Goal: Information Seeking & Learning: Learn about a topic

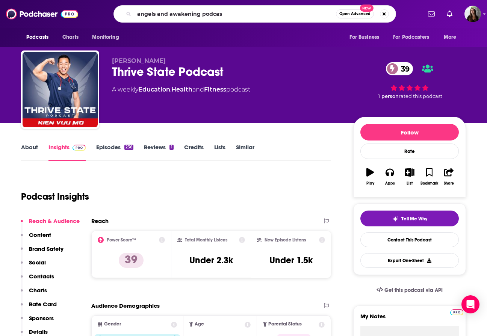
type input "angels and awakening podcast"
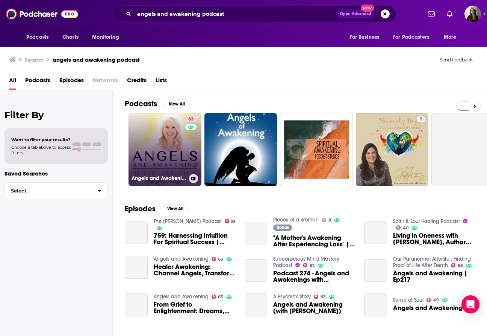
click at [163, 154] on link "63 Angels and Awakening" at bounding box center [165, 149] width 73 height 73
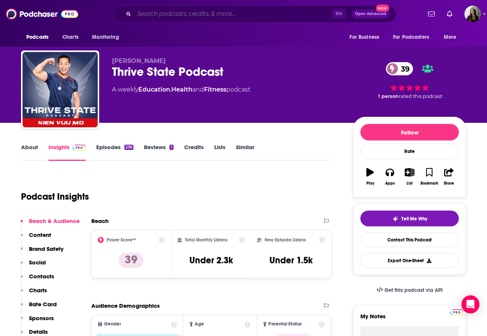
click at [209, 15] on input "Search podcasts, credits, & more..." at bounding box center [233, 14] width 198 height 12
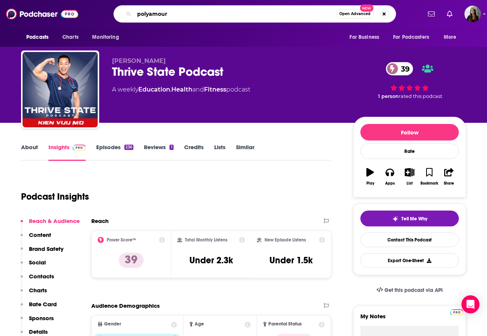
type input "polyamoury"
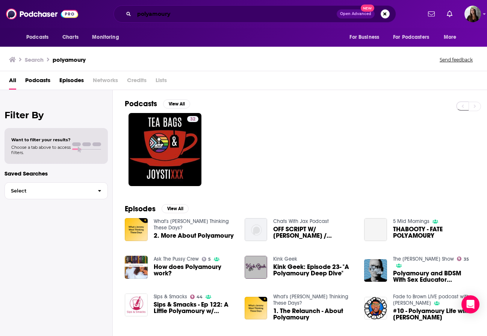
click at [167, 17] on input "polyamoury" at bounding box center [235, 14] width 203 height 12
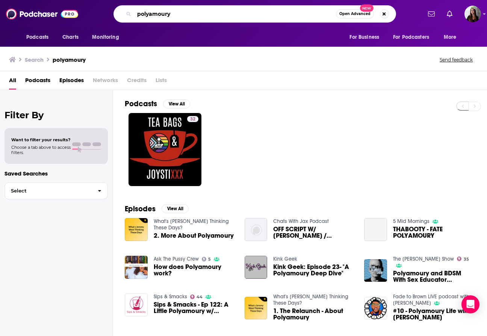
click at [167, 17] on input "polyamoury" at bounding box center [235, 14] width 202 height 12
type input "dating podcast"
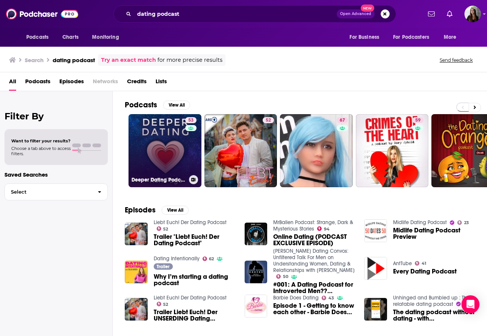
click at [162, 167] on link "53 Deeper Dating Podcast" at bounding box center [165, 150] width 73 height 73
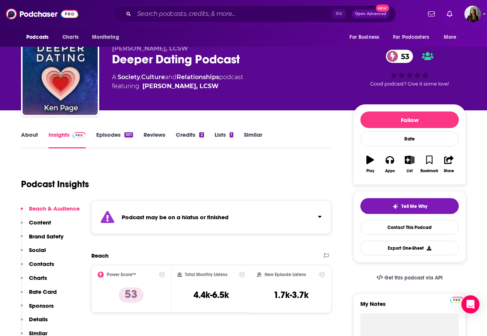
scroll to position [11, 0]
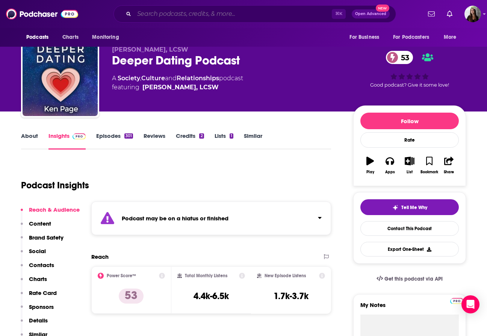
click at [220, 17] on input "Search podcasts, credits, & more..." at bounding box center [233, 14] width 198 height 12
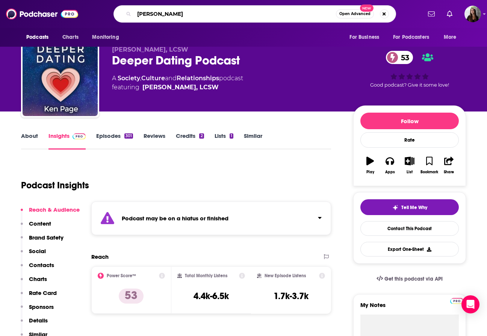
type input "[PERSON_NAME]"
